Goal: Task Accomplishment & Management: Use online tool/utility

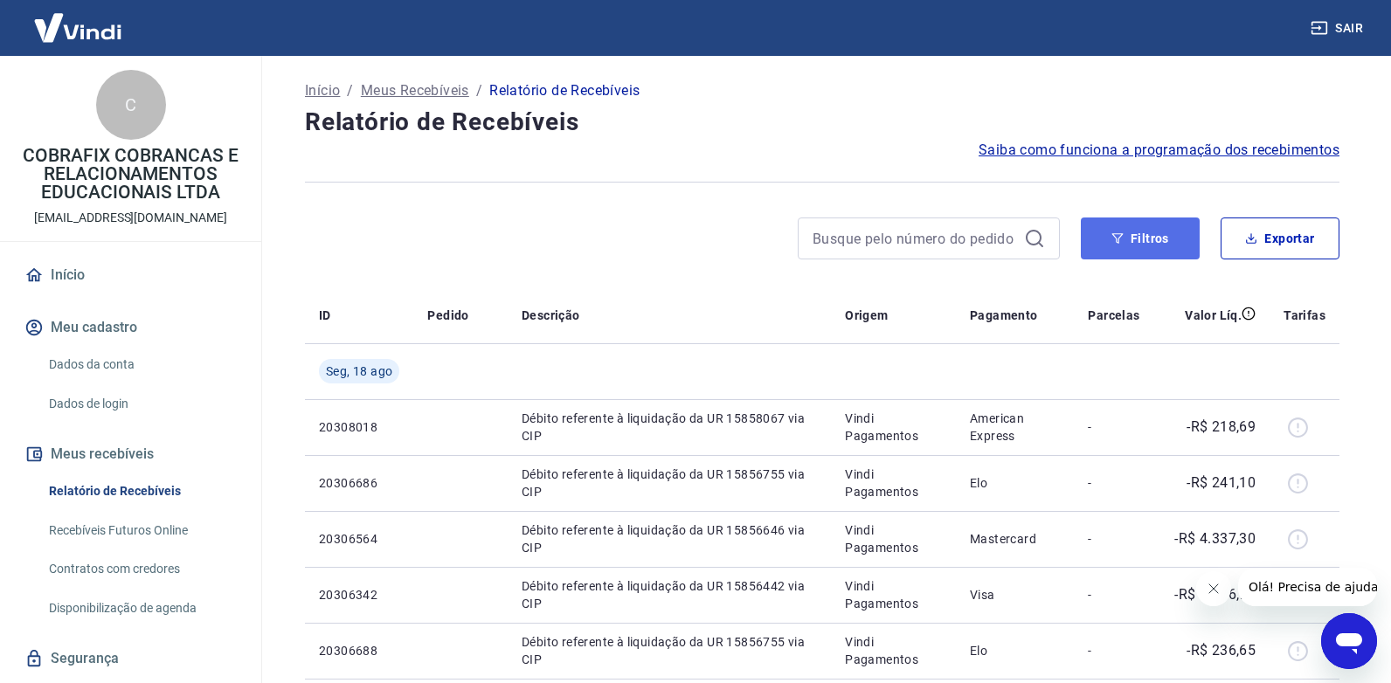
click at [1133, 232] on button "Filtros" at bounding box center [1140, 239] width 119 height 42
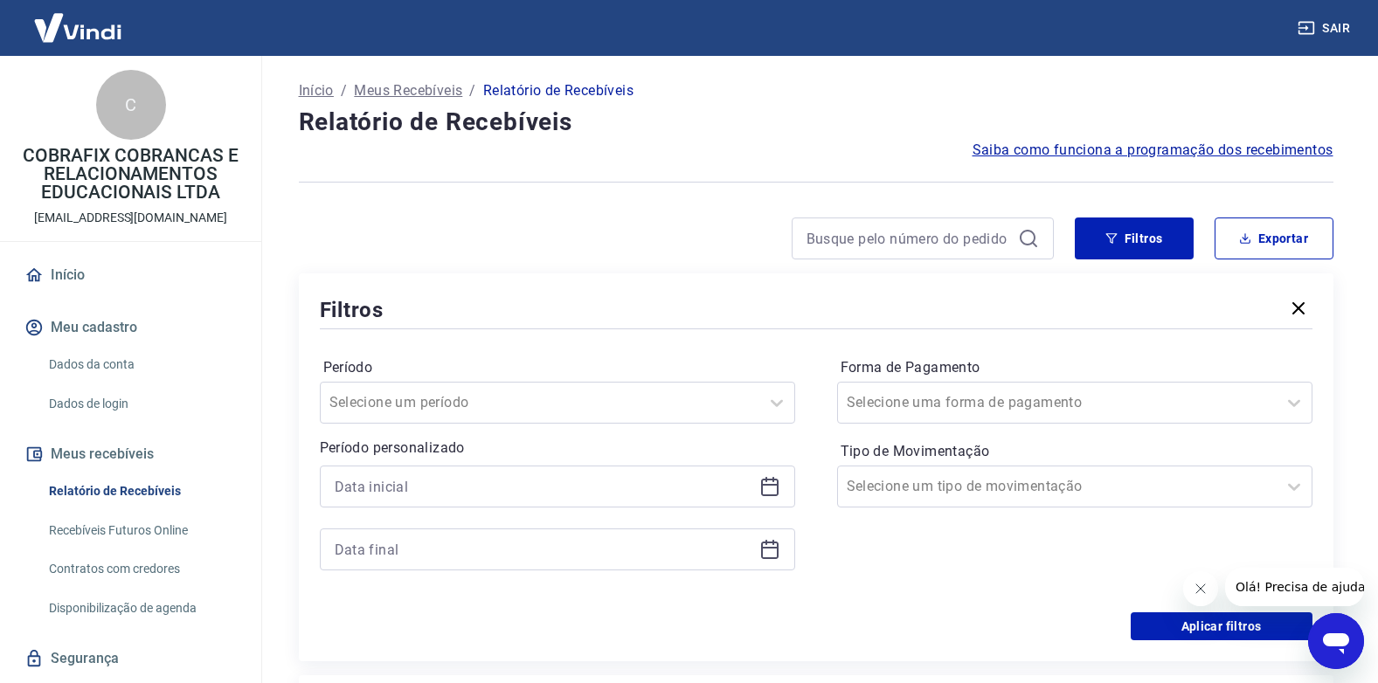
click at [776, 487] on icon at bounding box center [769, 486] width 21 height 21
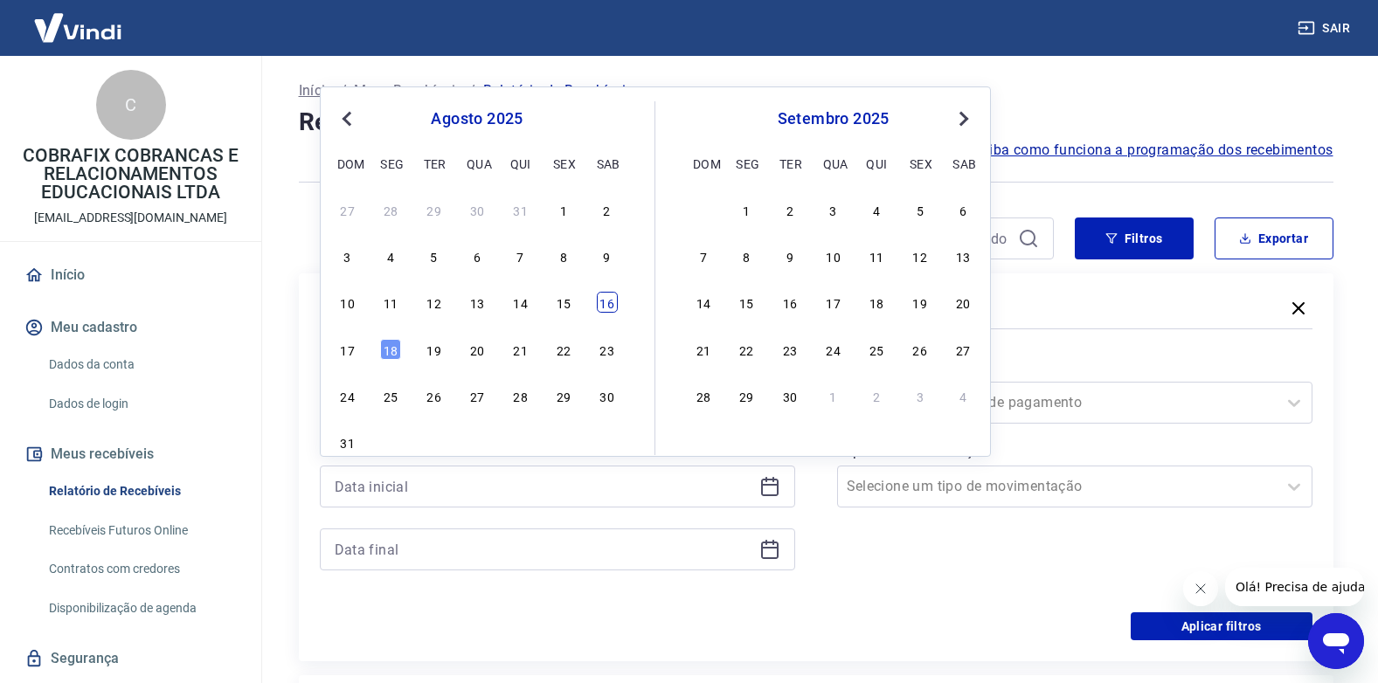
click at [605, 303] on div "16" at bounding box center [607, 302] width 21 height 21
type input "16/08/2025"
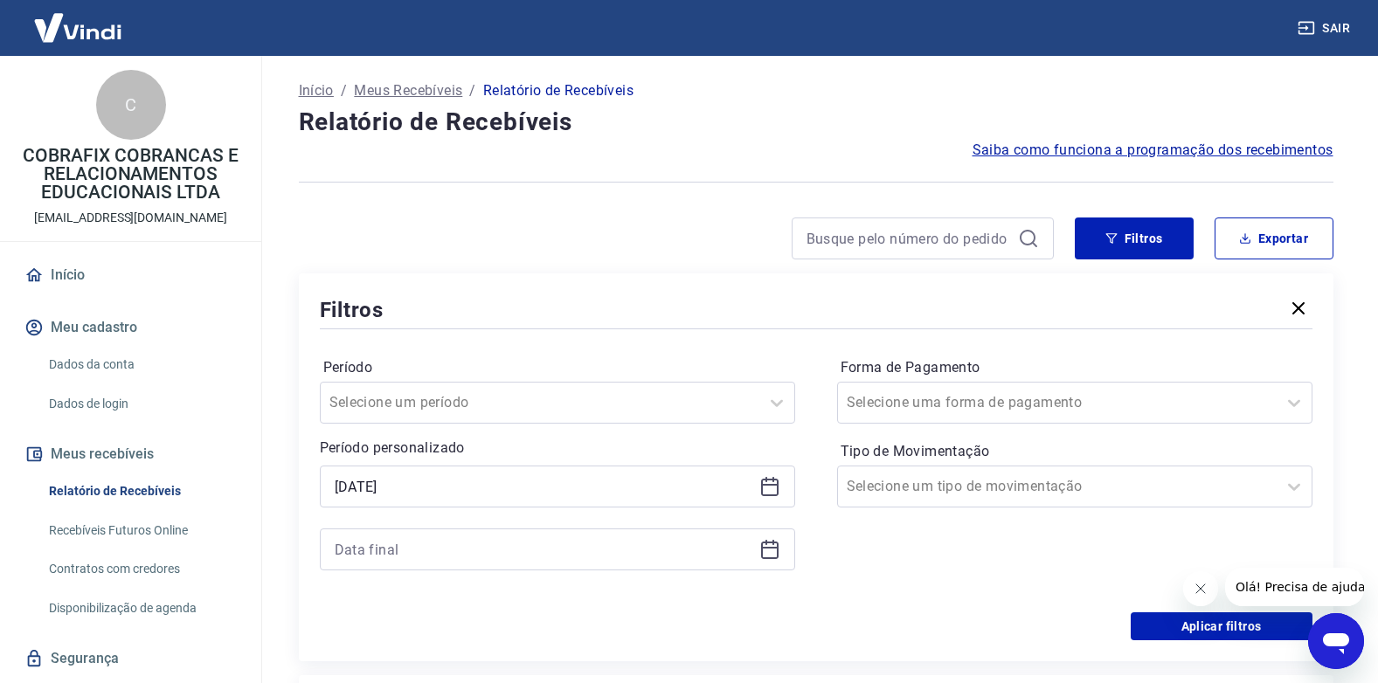
click at [771, 545] on icon at bounding box center [769, 549] width 21 height 21
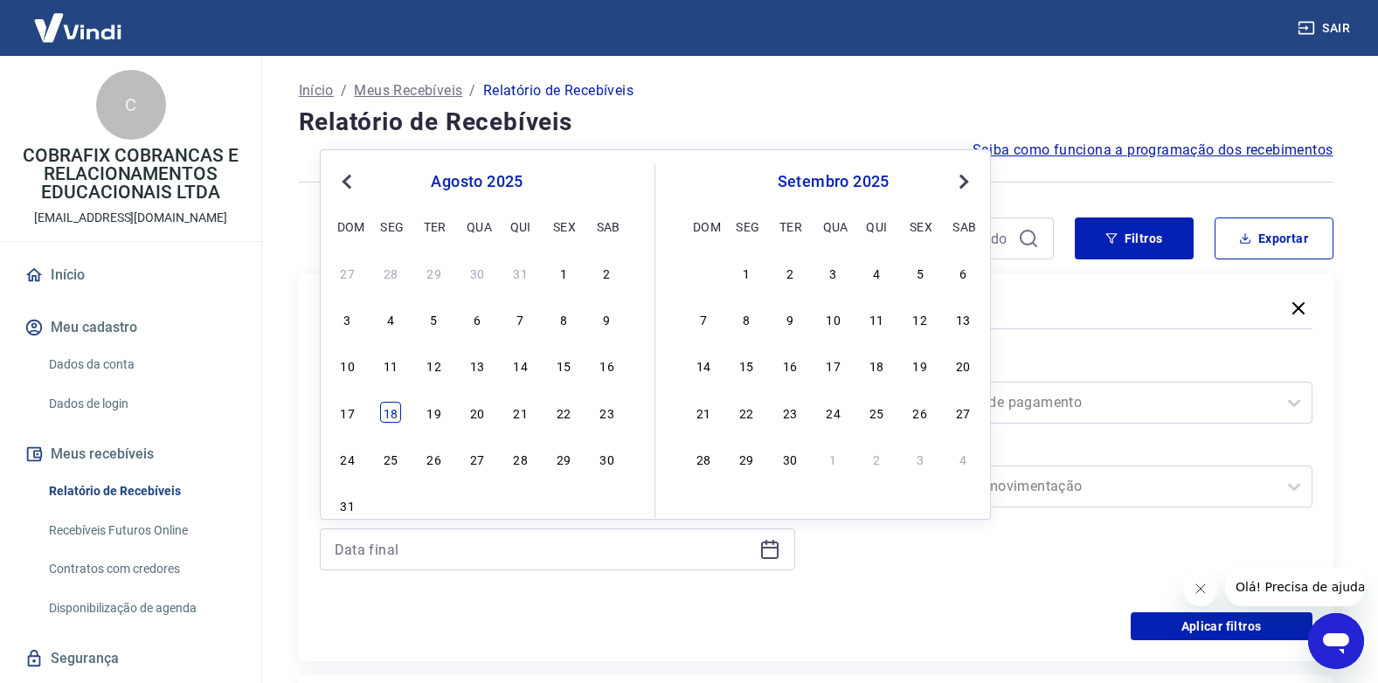
click at [395, 410] on div "18" at bounding box center [390, 412] width 21 height 21
type input "18/08/2025"
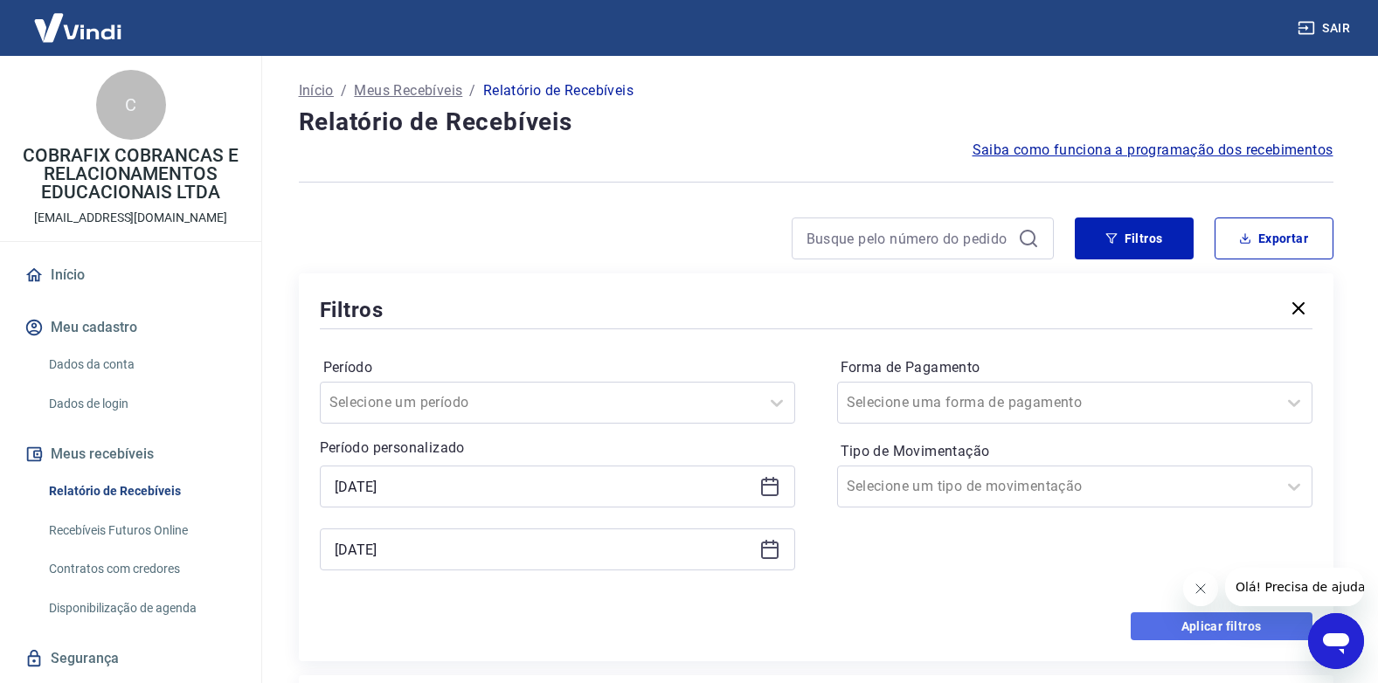
click at [1199, 633] on button "Aplicar filtros" at bounding box center [1221, 626] width 182 height 28
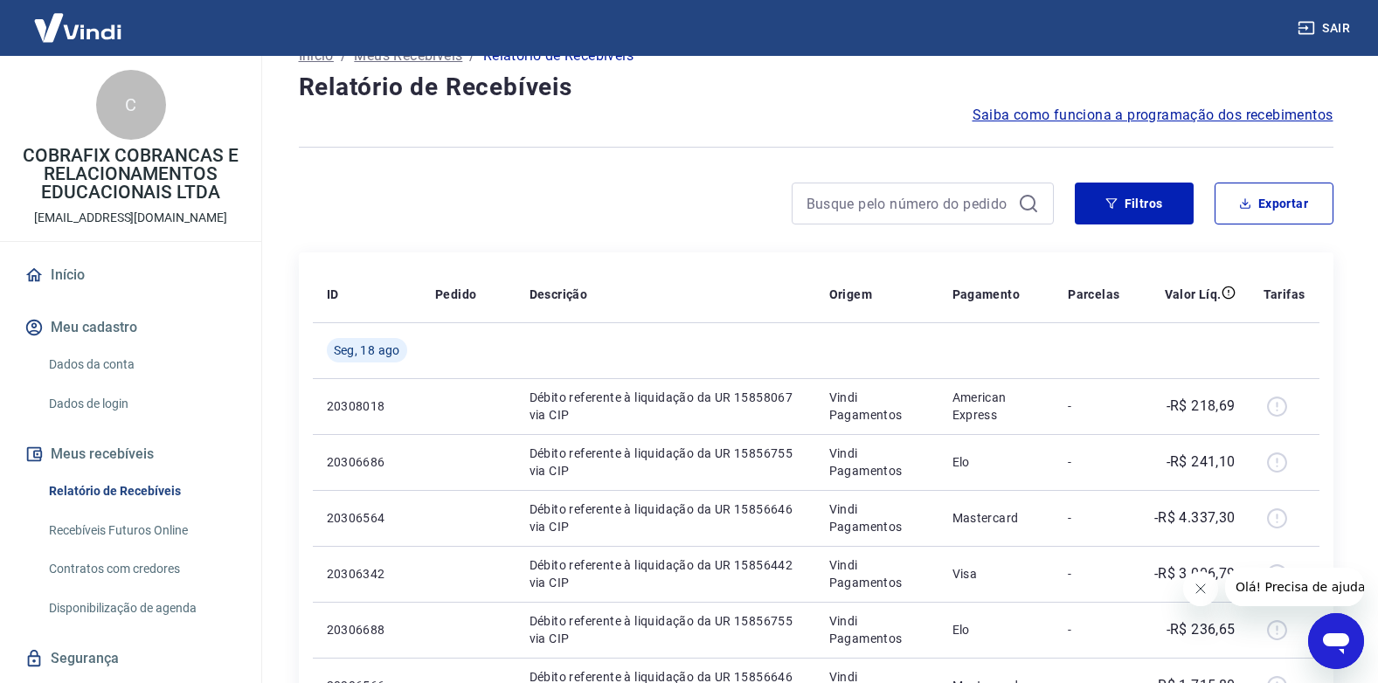
scroll to position [32, 0]
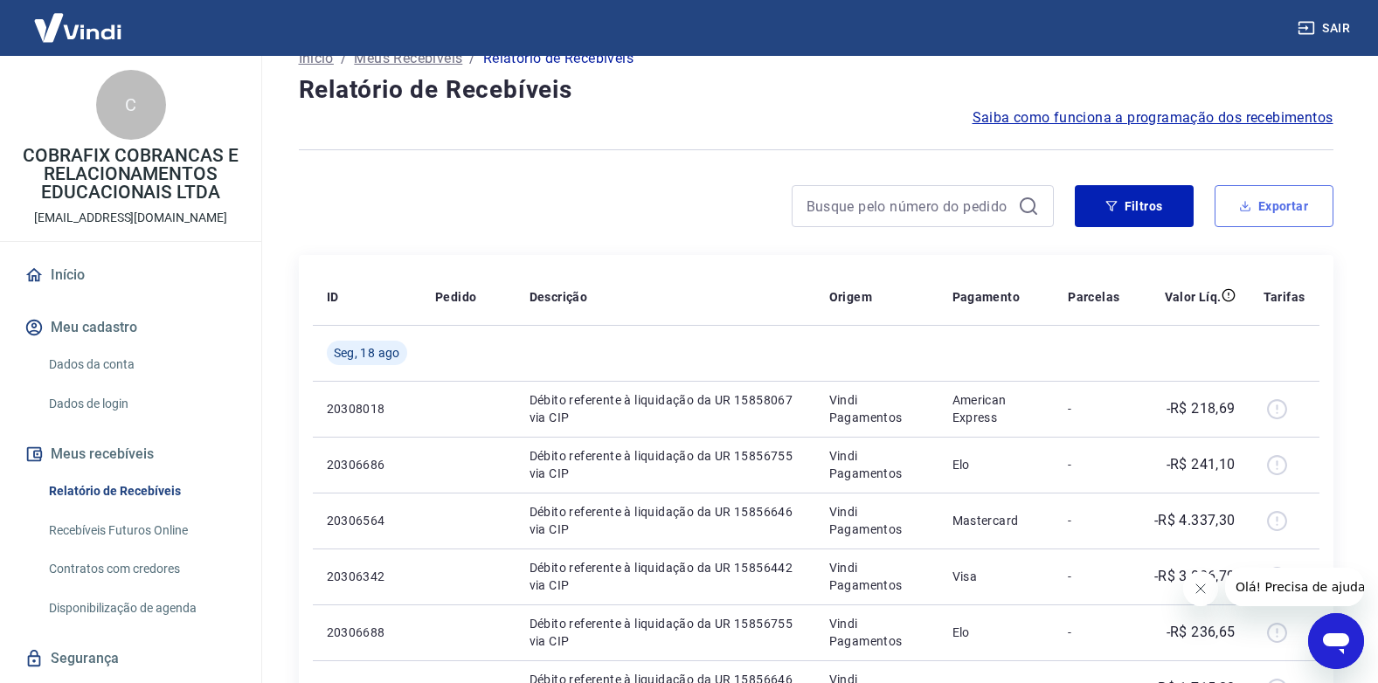
click at [1260, 192] on button "Exportar" at bounding box center [1273, 206] width 119 height 42
type input "16/08/2025"
type input "18/08/2025"
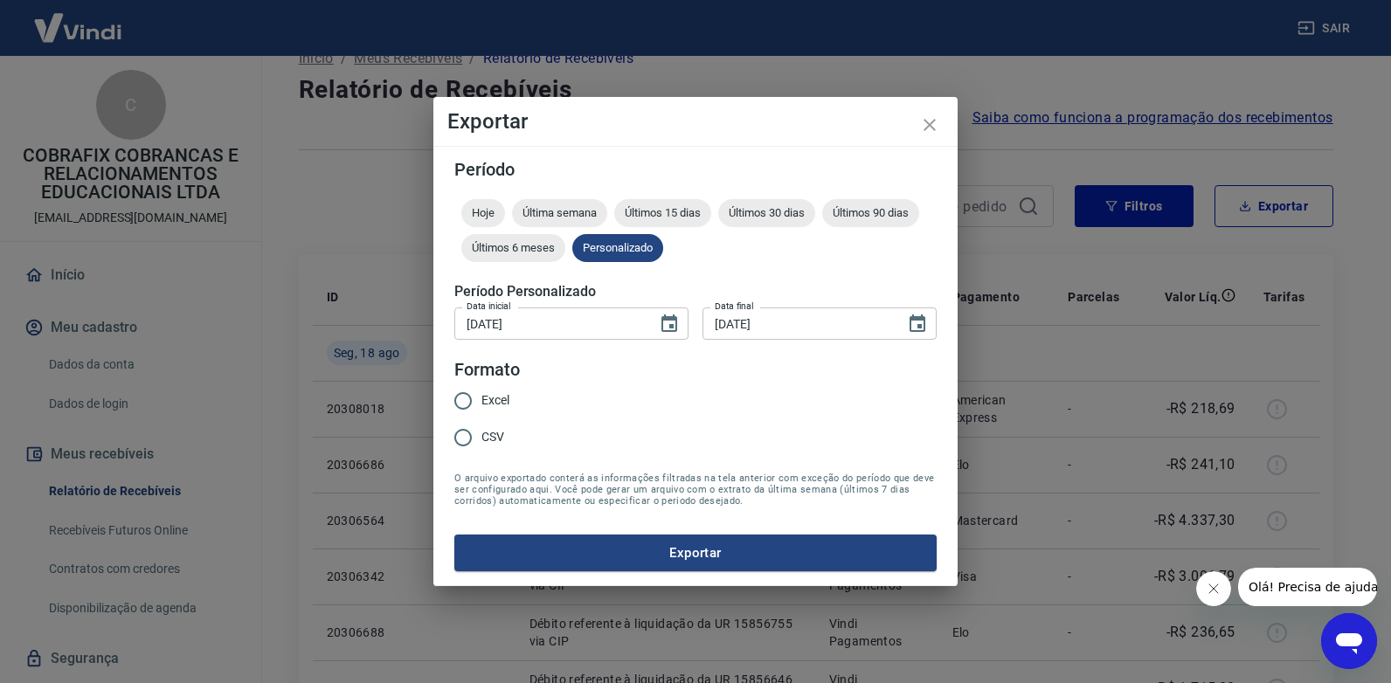
click at [508, 397] on span "Excel" at bounding box center [495, 400] width 28 height 18
click at [481, 397] on input "Excel" at bounding box center [463, 401] width 37 height 37
radio input "true"
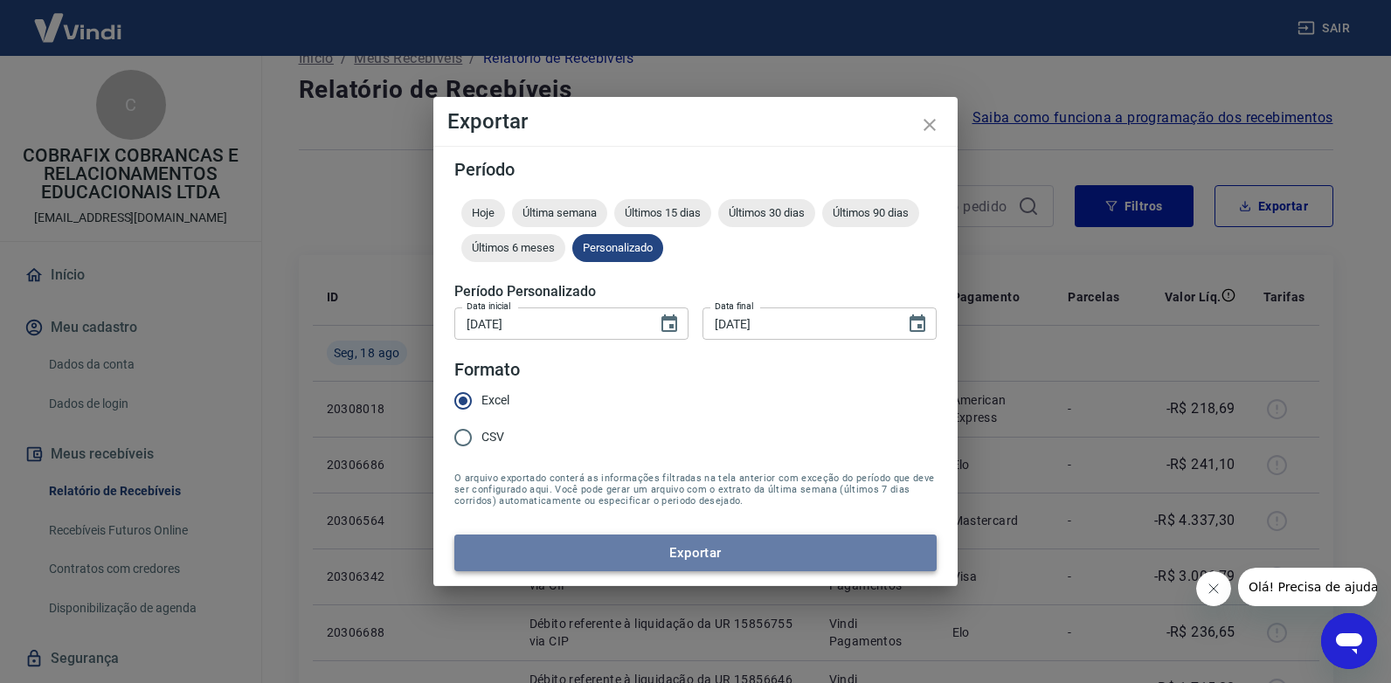
click at [733, 549] on button "Exportar" at bounding box center [695, 553] width 482 height 37
